Goal: Task Accomplishment & Management: Use online tool/utility

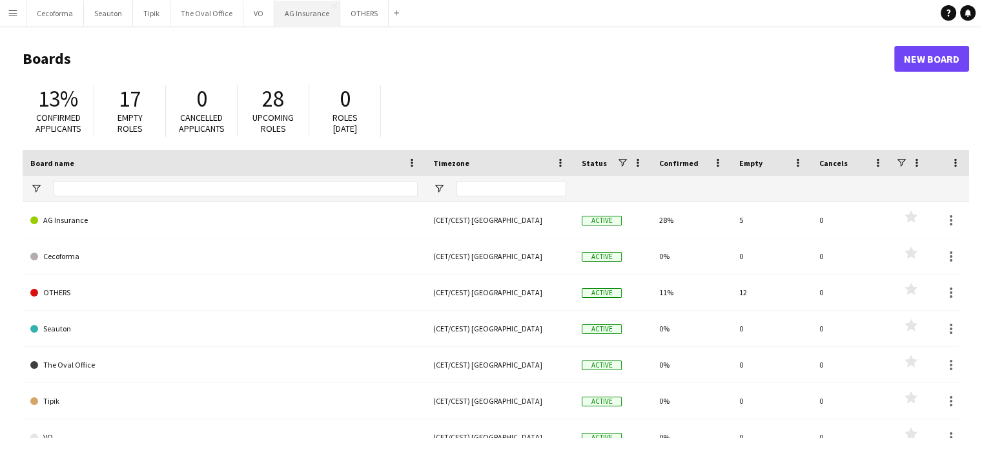
click at [295, 12] on button "AG Insurance Close" at bounding box center [307, 13] width 66 height 25
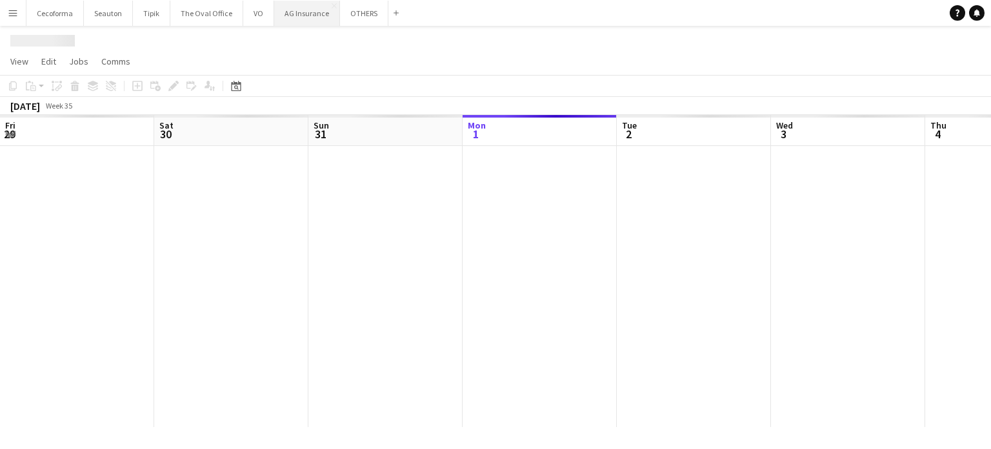
scroll to position [0, 309]
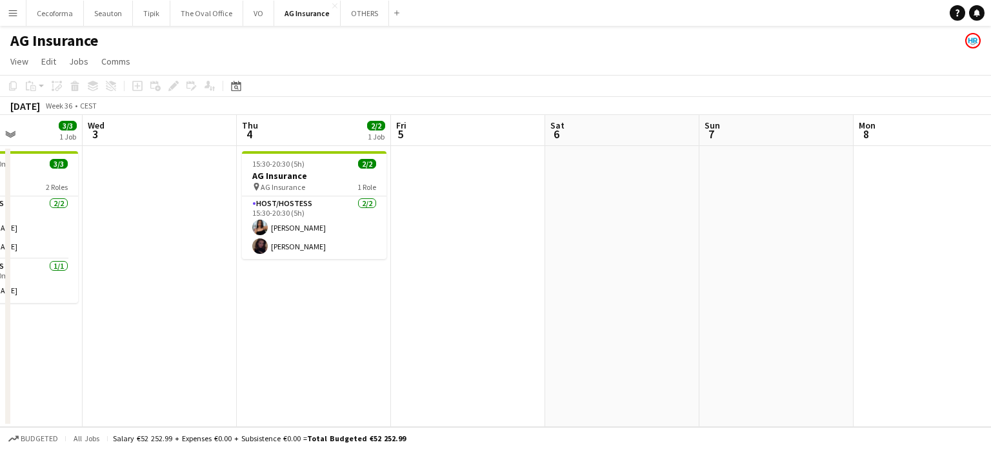
drag, startPoint x: 486, startPoint y: 305, endPoint x: 336, endPoint y: 279, distance: 152.6
click at [331, 278] on app-calendar-viewport "Sun 31 Mon 1 Tue 2 3/3 1 Job Wed 3 Thu 4 2/2 1 Job Fri 5 Sat 6 Sun 7 Mon 8 Tue …" at bounding box center [495, 271] width 991 height 312
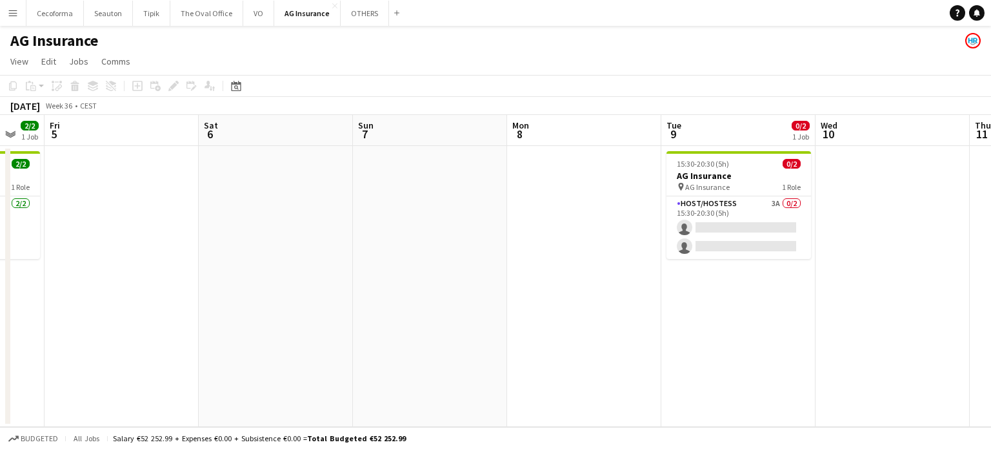
drag, startPoint x: 305, startPoint y: 226, endPoint x: 243, endPoint y: 214, distance: 63.2
click at [204, 200] on app-calendar-viewport "Tue 2 3/3 1 Job Wed 3 Thu 4 2/2 1 Job Fri 5 Sat 6 Sun 7 Mon 8 Tue 9 0/2 1 Job W…" at bounding box center [495, 271] width 991 height 312
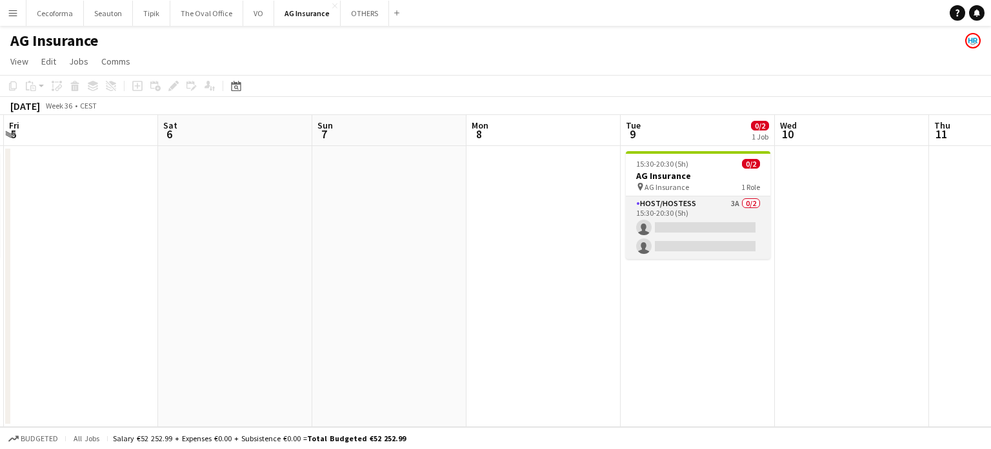
click at [700, 238] on app-card-role "Host/Hostess 3A 0/2 15:30-20:30 (5h) single-neutral-actions single-neutral-acti…" at bounding box center [698, 227] width 145 height 63
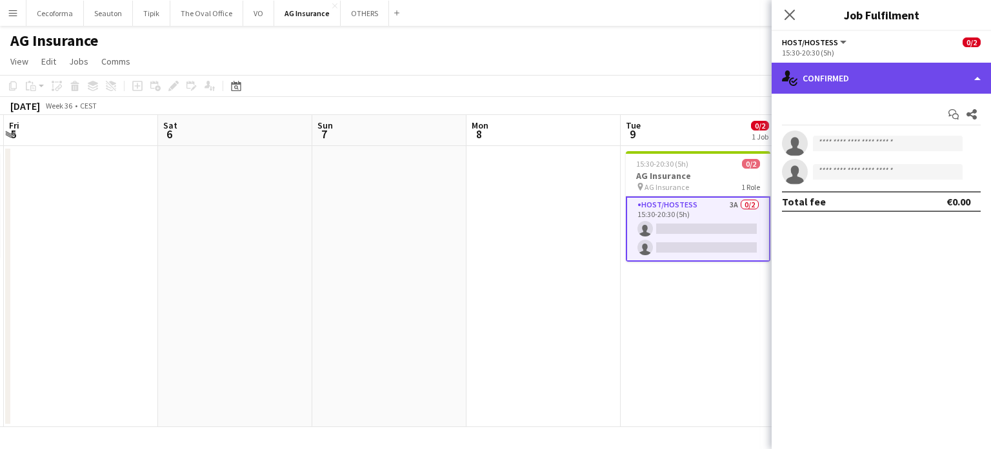
click at [978, 73] on div "single-neutral-actions-check-2 Confirmed" at bounding box center [881, 78] width 219 height 31
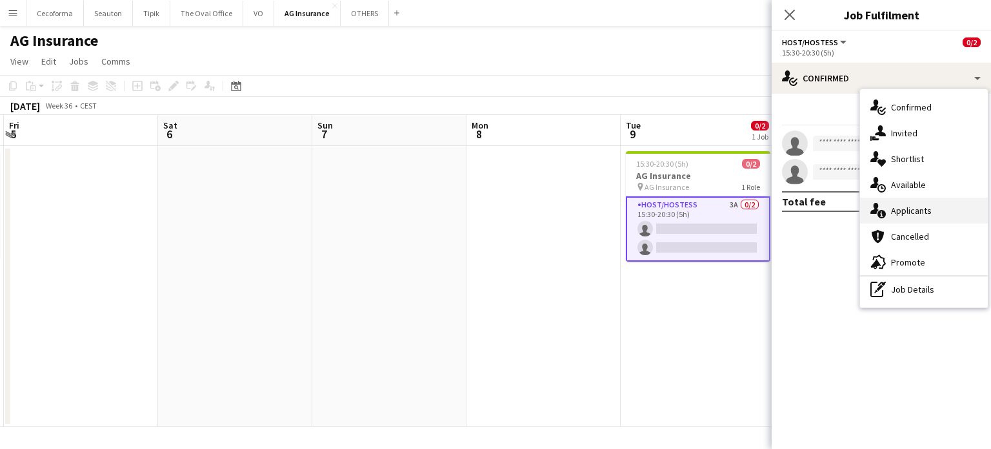
click at [920, 209] on div "single-neutral-actions-information Applicants" at bounding box center [924, 211] width 128 height 26
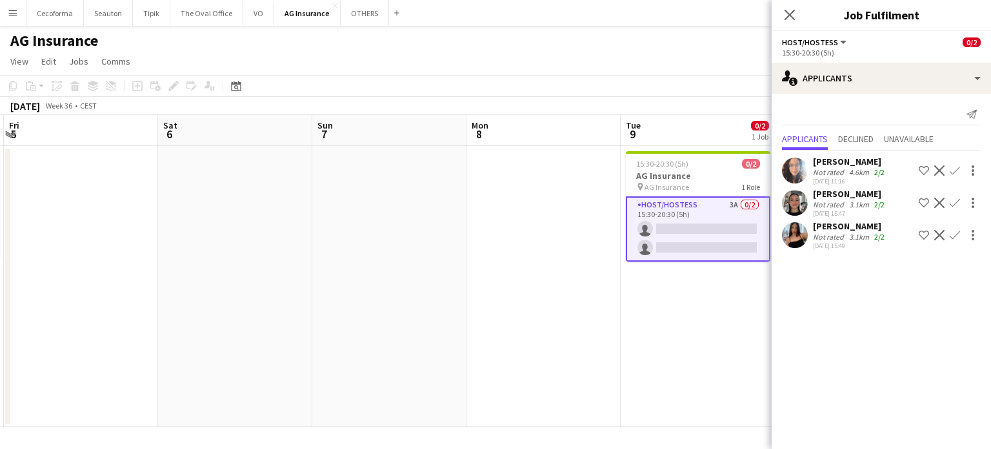
click at [460, 312] on app-date-cell at bounding box center [389, 286] width 154 height 281
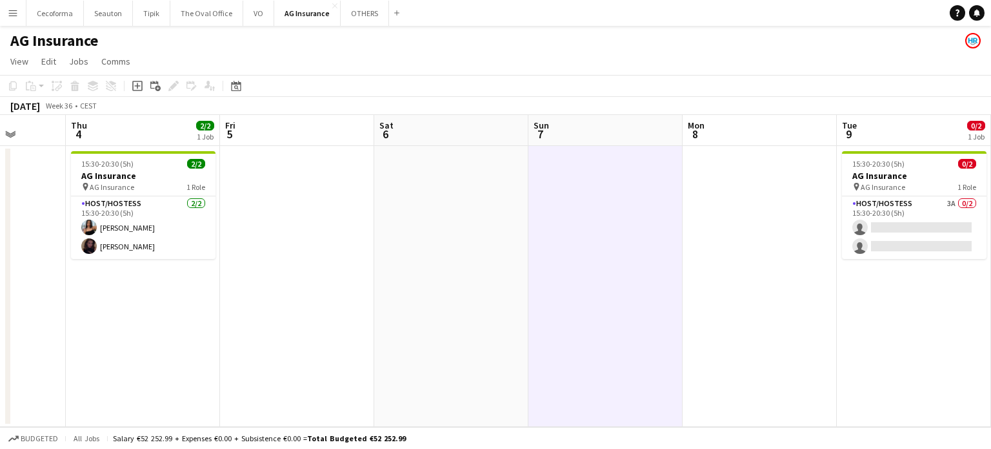
drag, startPoint x: 358, startPoint y: 298, endPoint x: 576, endPoint y: 323, distance: 219.0
click at [607, 320] on app-calendar-viewport "Mon 1 Tue 2 3/3 1 Job Wed 3 Thu 4 2/2 1 Job Fri 5 Sat 6 Sun 7 Mon 8 Tue 9 0/2 1…" at bounding box center [495, 271] width 991 height 312
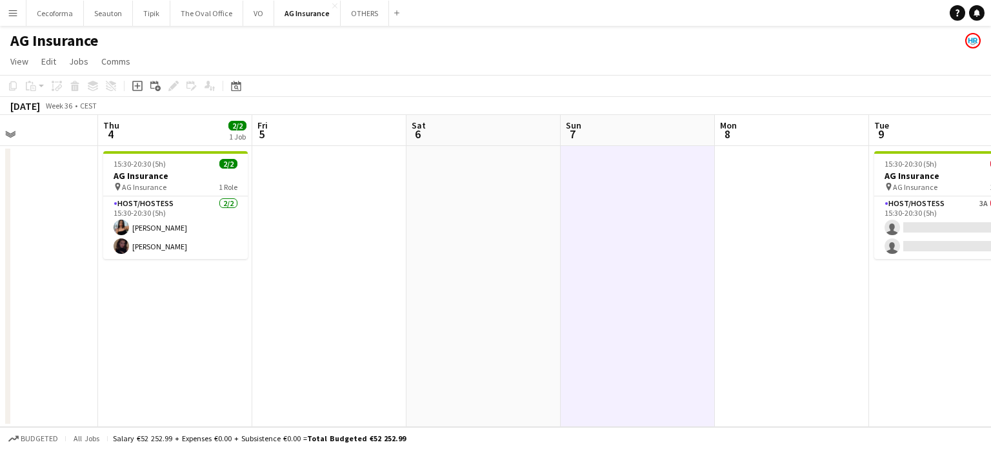
drag, startPoint x: 340, startPoint y: 289, endPoint x: 511, endPoint y: 296, distance: 171.2
click at [509, 295] on app-calendar-viewport "Mon 1 Tue 2 3/3 1 Job Wed 3 Thu 4 2/2 1 Job Fri 5 Sat 6 Sun 7 Mon 8 Tue 9 0/2 1…" at bounding box center [495, 271] width 991 height 312
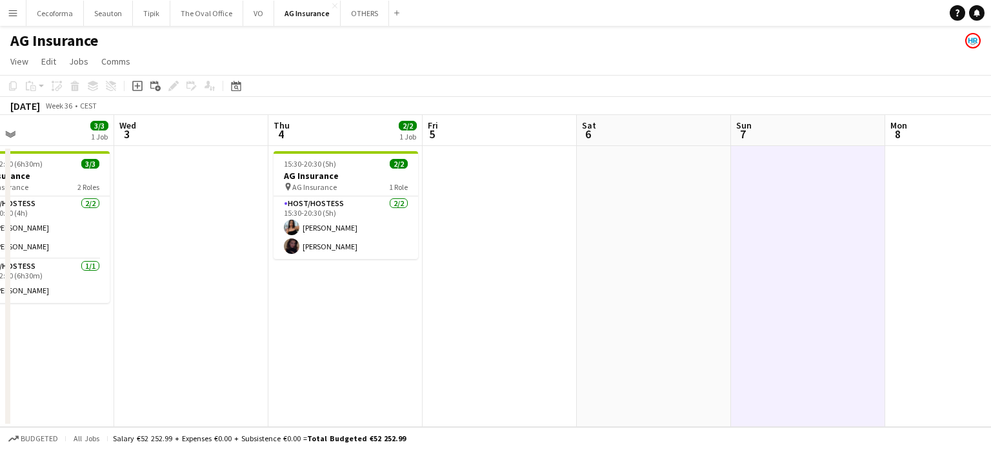
click at [599, 280] on app-date-cell at bounding box center [654, 286] width 154 height 281
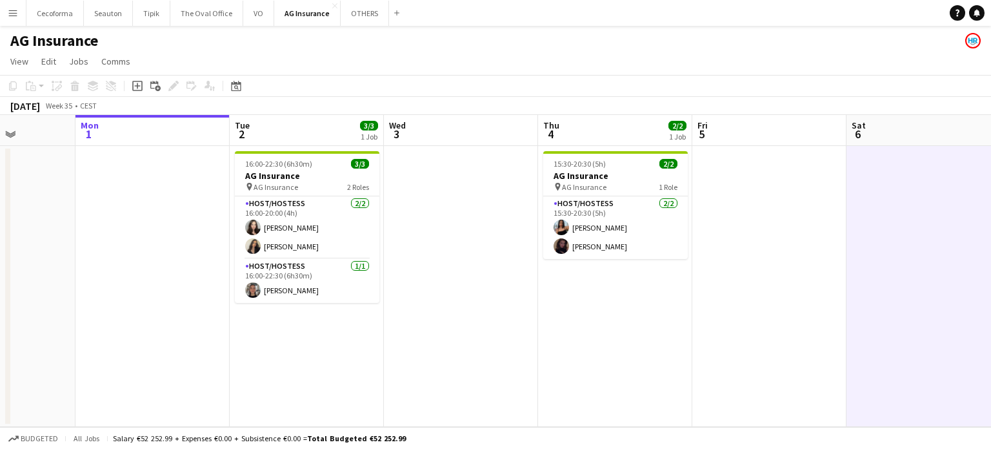
drag, startPoint x: 221, startPoint y: 292, endPoint x: 493, endPoint y: 326, distance: 273.8
click at [493, 326] on app-calendar-viewport "Fri 29 Sat 30 Sun 31 Mon 1 Tue 2 3/3 1 Job Wed 3 Thu 4 2/2 1 Job Fri 5 Sat 6 Su…" at bounding box center [495, 271] width 991 height 312
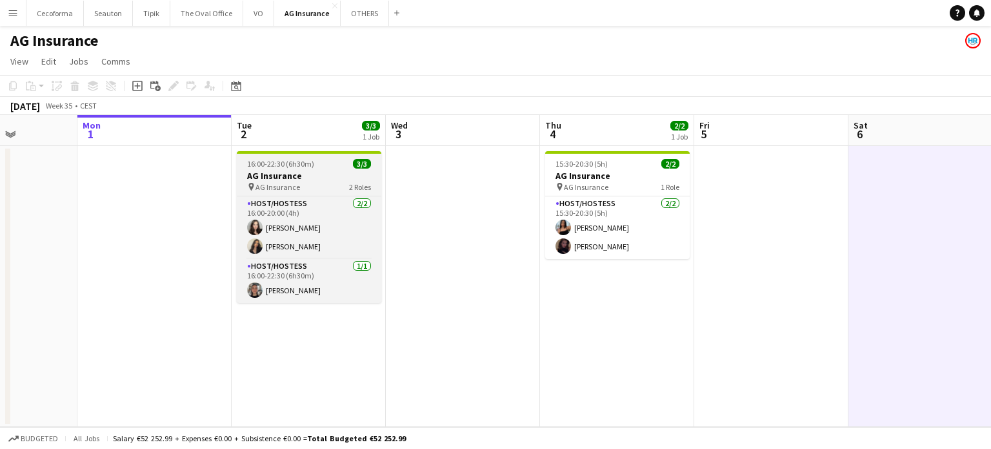
click at [276, 173] on h3 "AG Insurance" at bounding box center [309, 176] width 145 height 12
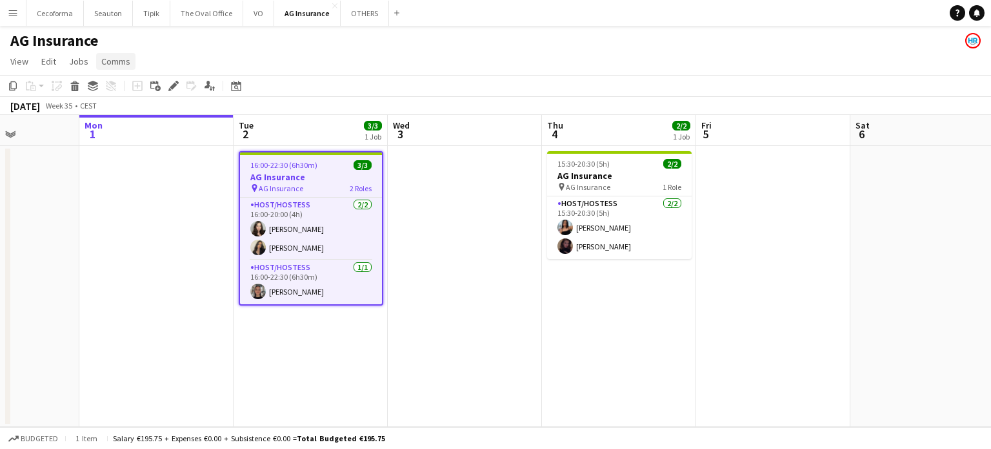
click at [116, 63] on span "Comms" at bounding box center [115, 62] width 29 height 12
click at [128, 116] on span "Create chat" at bounding box center [128, 116] width 45 height 12
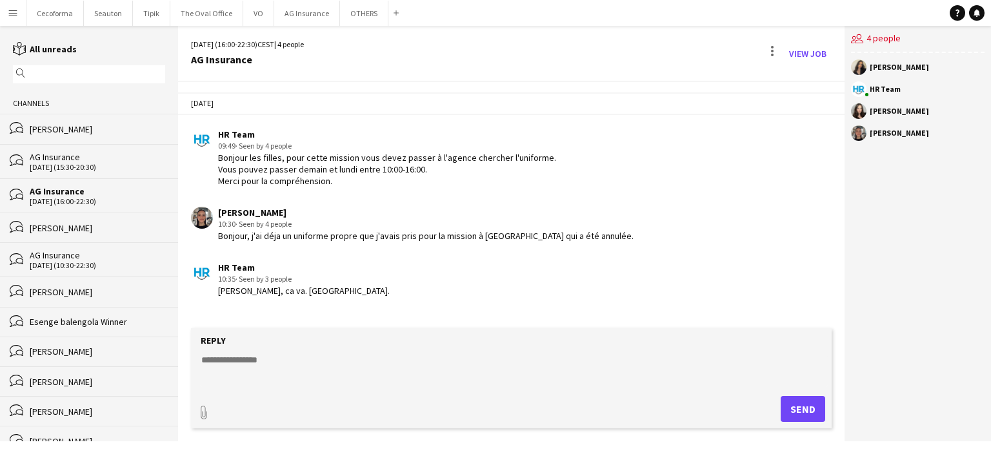
click at [268, 358] on textarea at bounding box center [514, 370] width 628 height 34
click at [289, 10] on button "AG Insurance Close" at bounding box center [307, 13] width 66 height 25
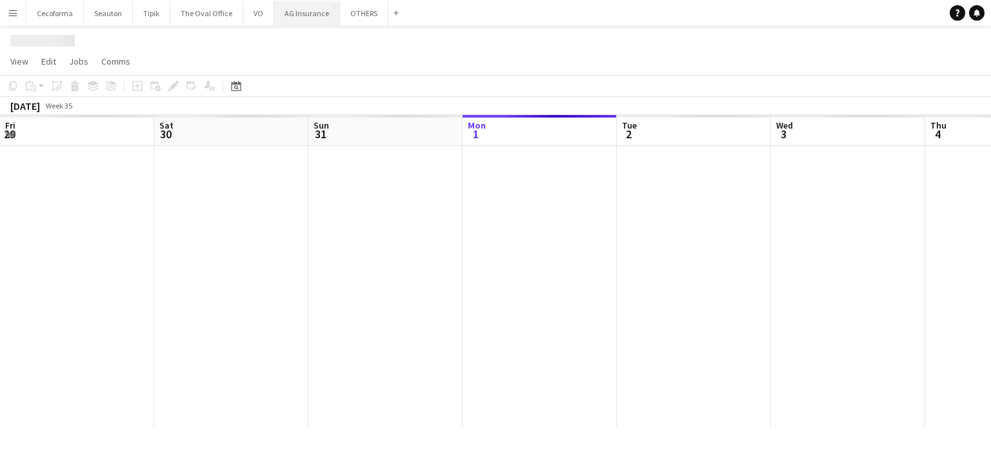
scroll to position [0, 309]
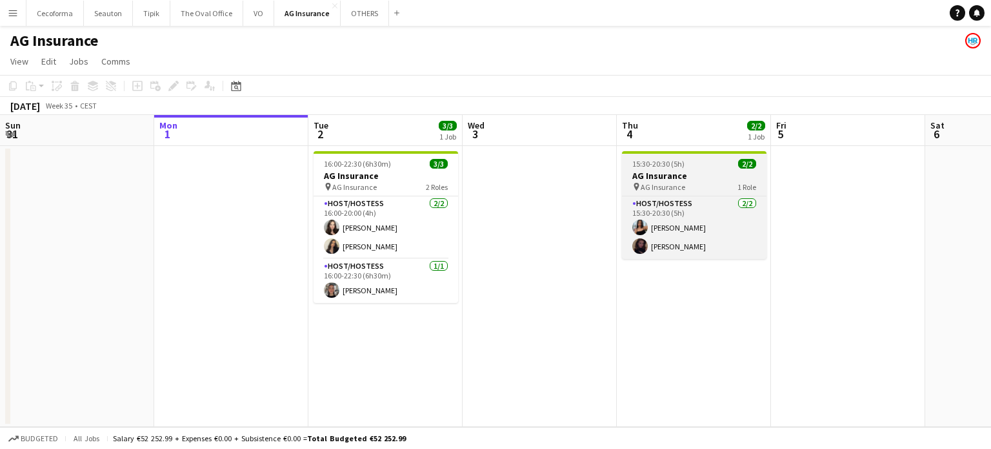
click at [651, 169] on app-job-card "15:30-20:30 (5h) 2/2 AG Insurance pin AG Insurance 1 Role Host/Hostess [DATE] 1…" at bounding box center [694, 205] width 145 height 108
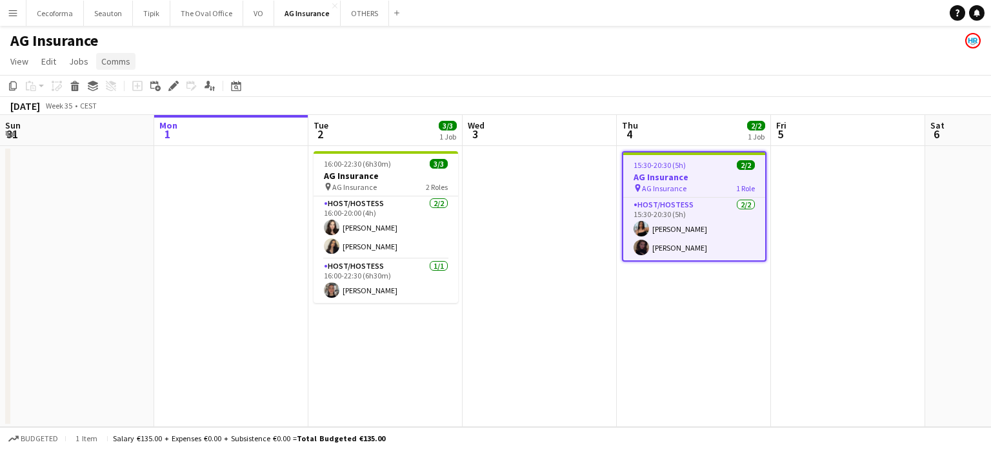
click at [112, 59] on span "Comms" at bounding box center [115, 62] width 29 height 12
click at [121, 119] on span "Create chat" at bounding box center [128, 116] width 45 height 12
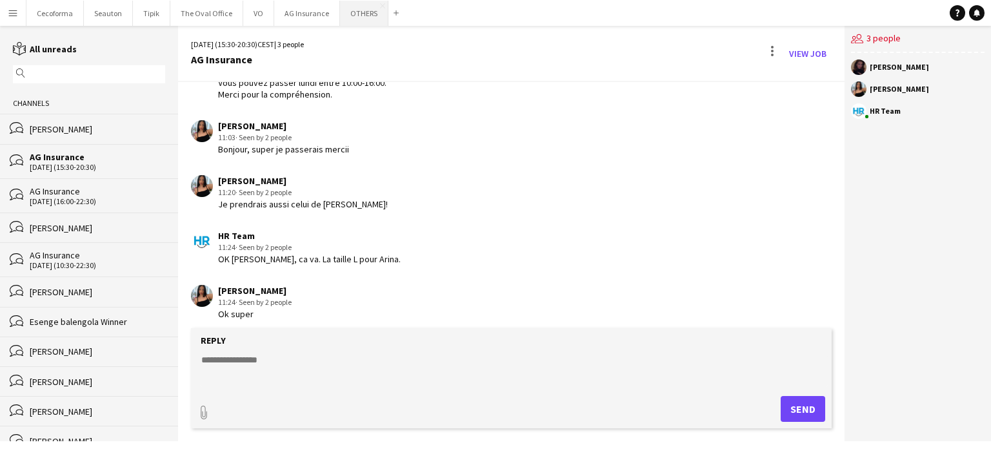
scroll to position [94, 0]
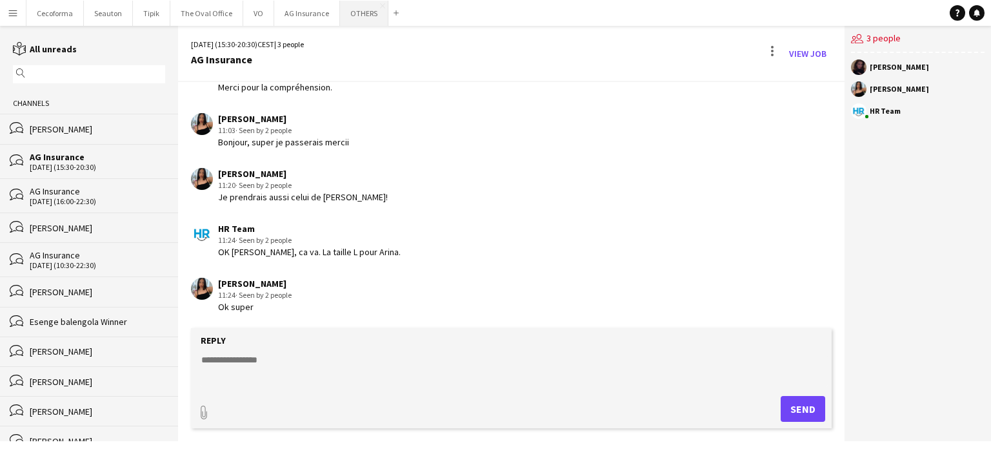
click at [359, 9] on button "OTHERS Close" at bounding box center [364, 13] width 48 height 25
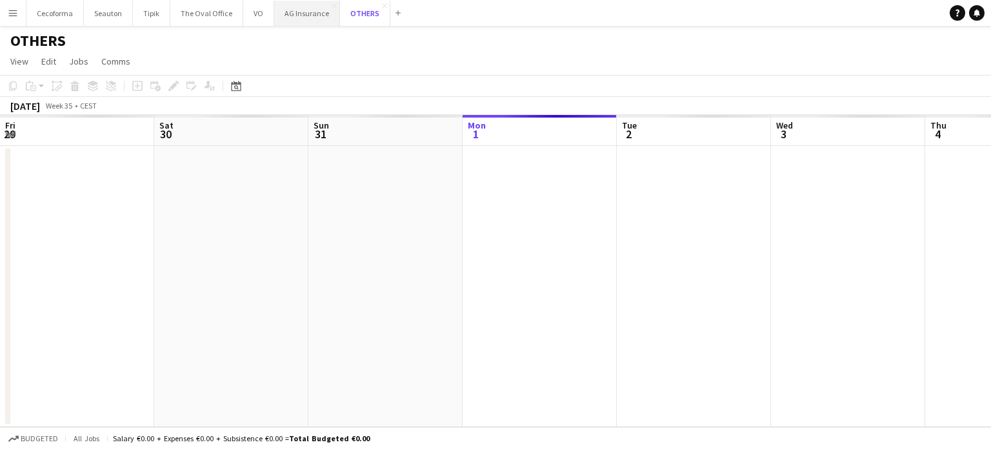
scroll to position [0, 309]
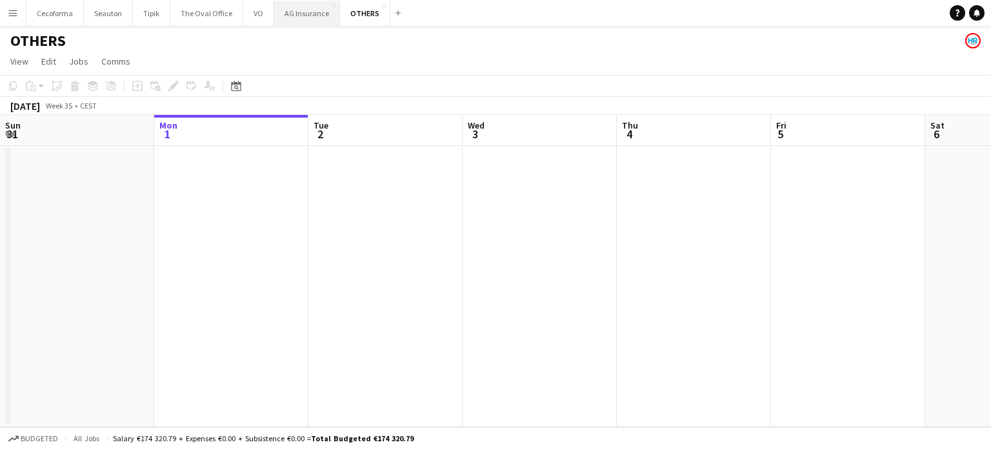
click at [302, 12] on button "AG Insurance Close" at bounding box center [307, 13] width 66 height 25
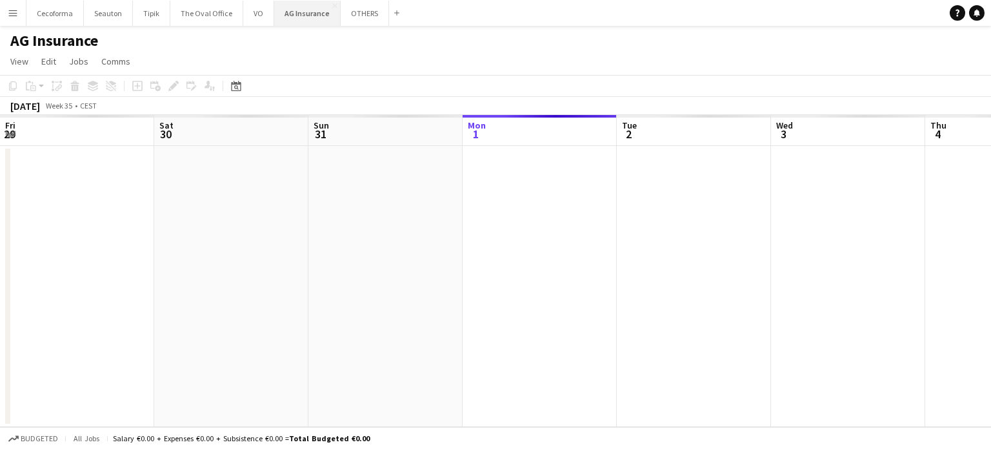
scroll to position [0, 309]
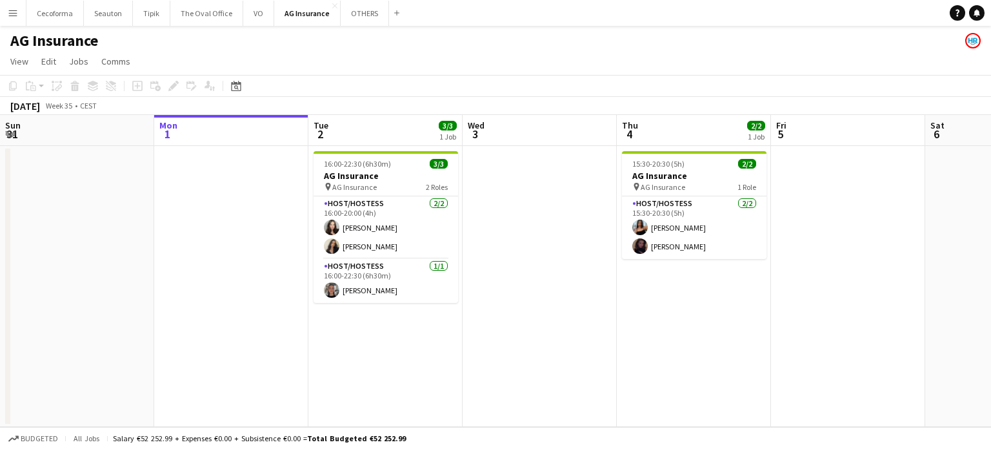
click at [18, 12] on button "Menu" at bounding box center [13, 13] width 26 height 26
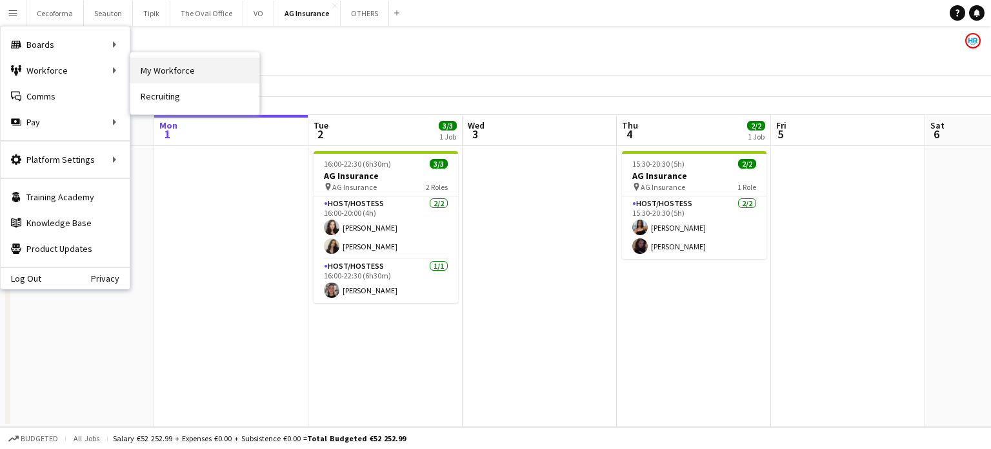
click at [161, 68] on link "My Workforce" at bounding box center [194, 70] width 129 height 26
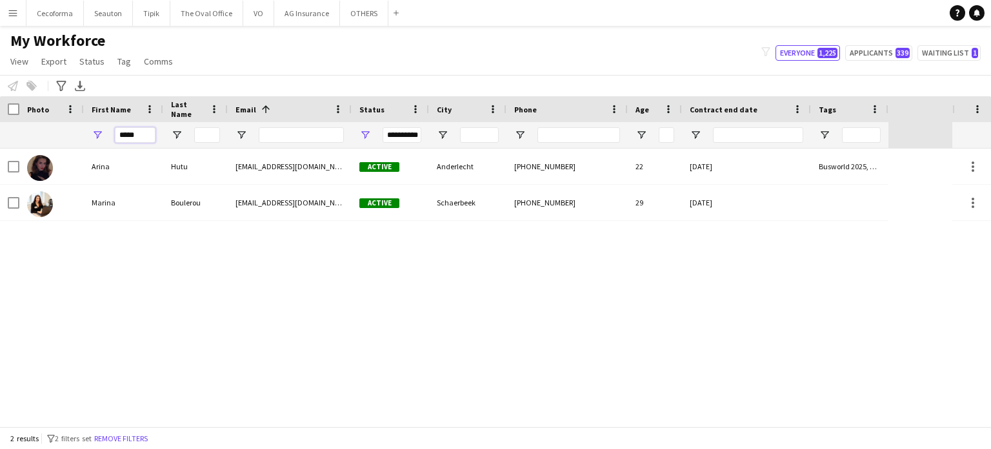
click at [142, 137] on input "*****" at bounding box center [135, 134] width 41 height 15
type input "*"
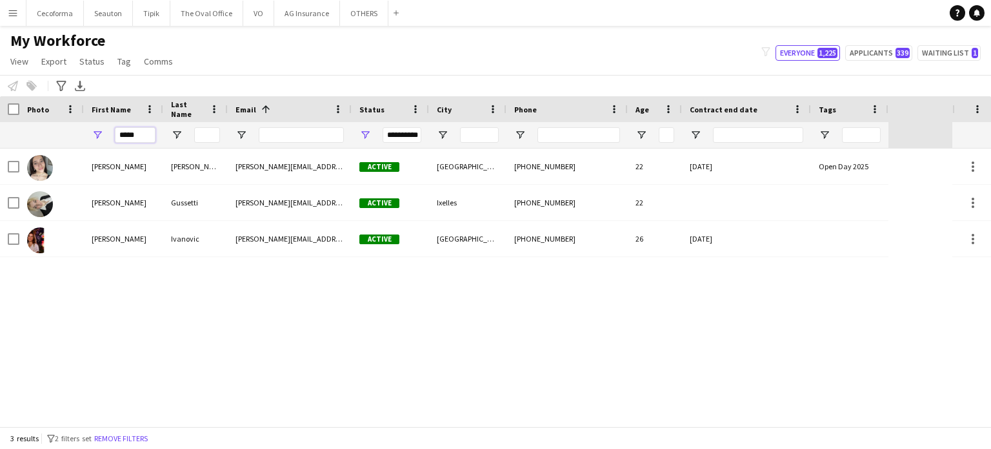
type input "*****"
click at [311, 12] on button "AG Insurance Close" at bounding box center [307, 13] width 66 height 25
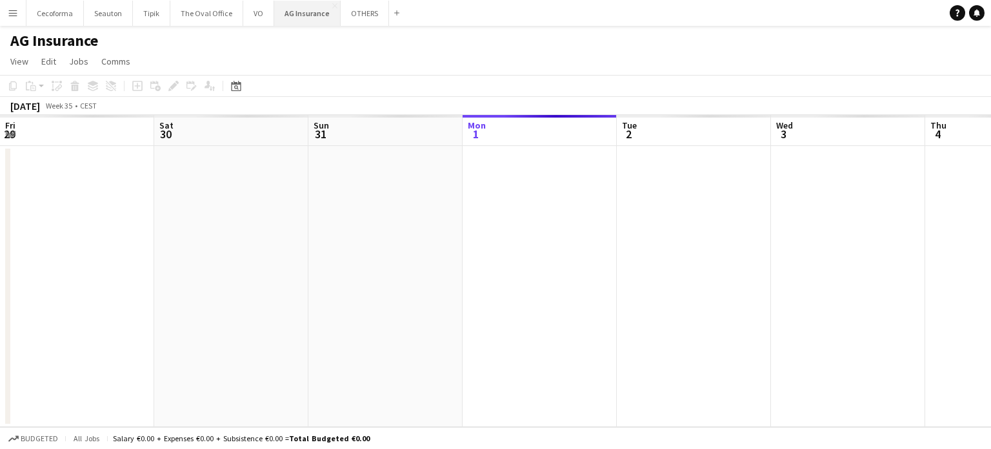
scroll to position [0, 309]
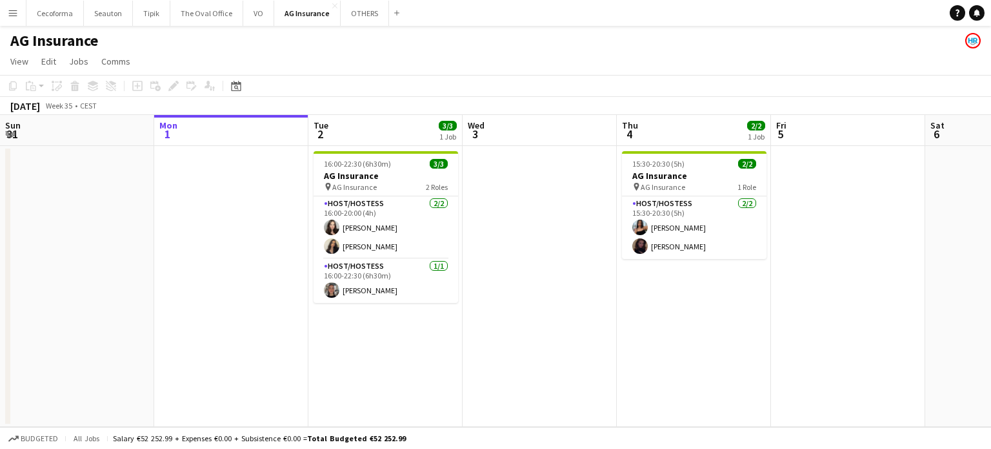
click at [809, 444] on div "Budgeted All jobs Salary €52 252.99 + Expenses €0.00 + Subsistence €0.00 = Tota…" at bounding box center [495, 438] width 991 height 22
